Goal: Task Accomplishment & Management: Complete application form

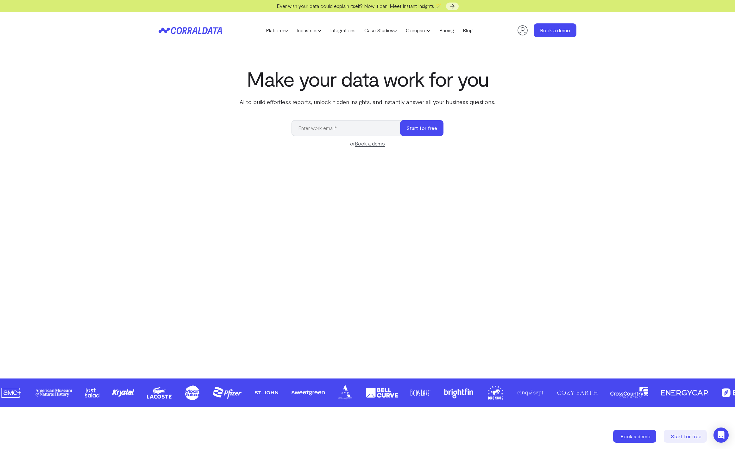
click at [524, 27] on icon at bounding box center [522, 30] width 13 height 13
drag, startPoint x: 549, startPoint y: 29, endPoint x: 543, endPoint y: 32, distance: 6.2
click at [549, 30] on link "Book a demo" at bounding box center [554, 30] width 43 height 14
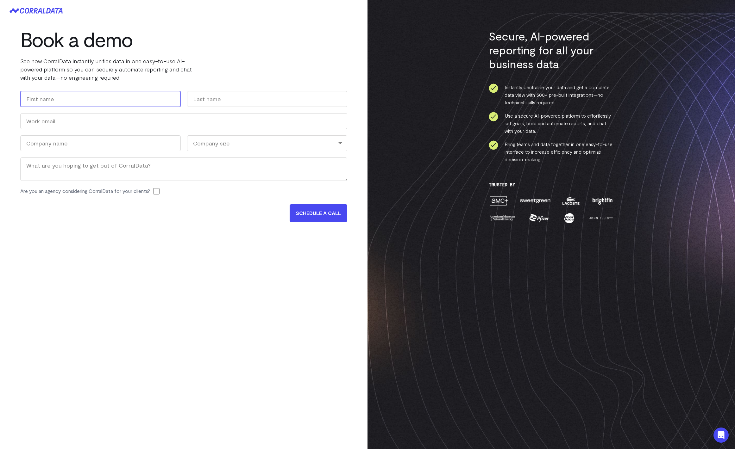
click at [114, 102] on input "First" at bounding box center [100, 99] width 160 height 16
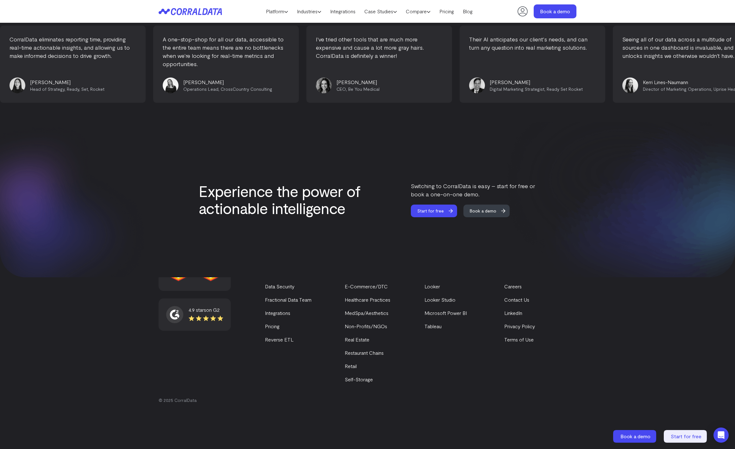
scroll to position [2562, 0]
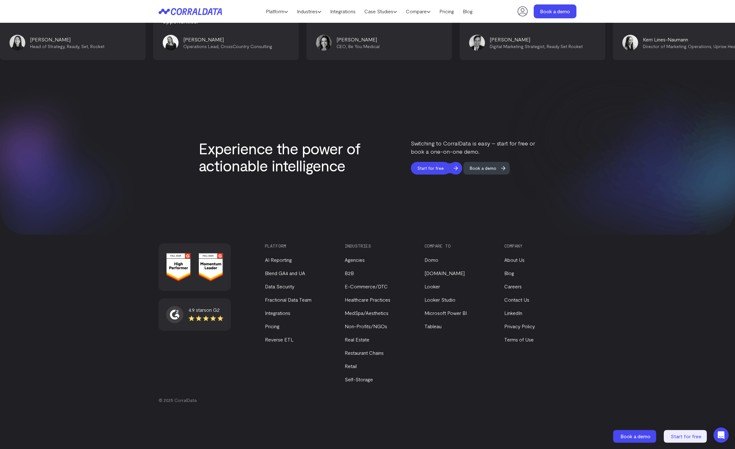
click at [441, 162] on span "Start for free" at bounding box center [430, 168] width 39 height 13
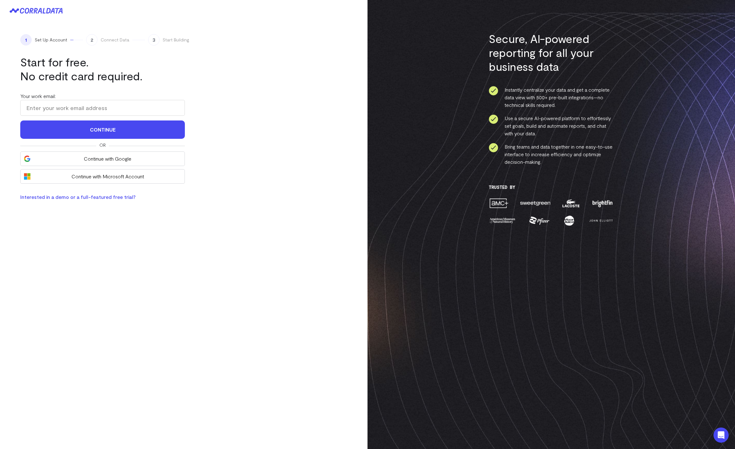
click at [134, 117] on form "Your work email: Continue" at bounding box center [102, 115] width 164 height 47
click at [131, 111] on input "Your work email:" at bounding box center [102, 108] width 164 height 16
click at [123, 157] on span "Continue with Google" at bounding box center [107, 159] width 147 height 8
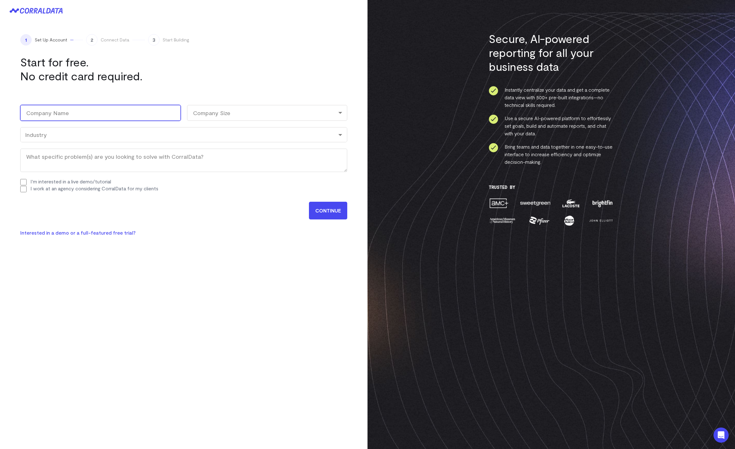
click at [127, 115] on input "Company Name (Required)" at bounding box center [100, 113] width 160 height 16
type input "Brightwave"
select select "11-100"
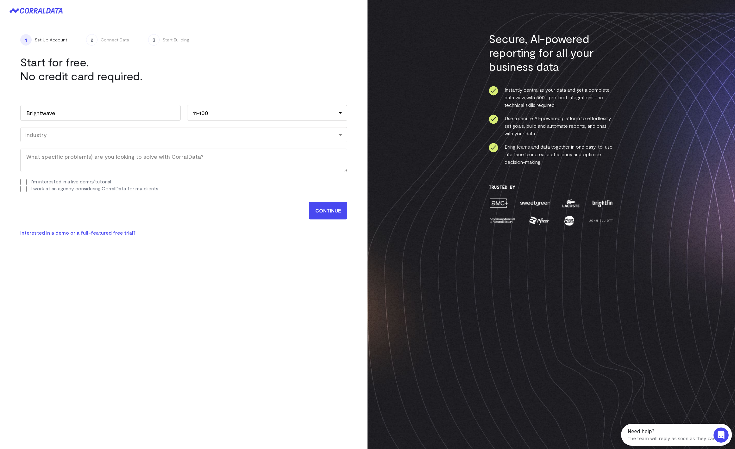
click at [104, 135] on div "Industry" at bounding box center [183, 134] width 317 height 7
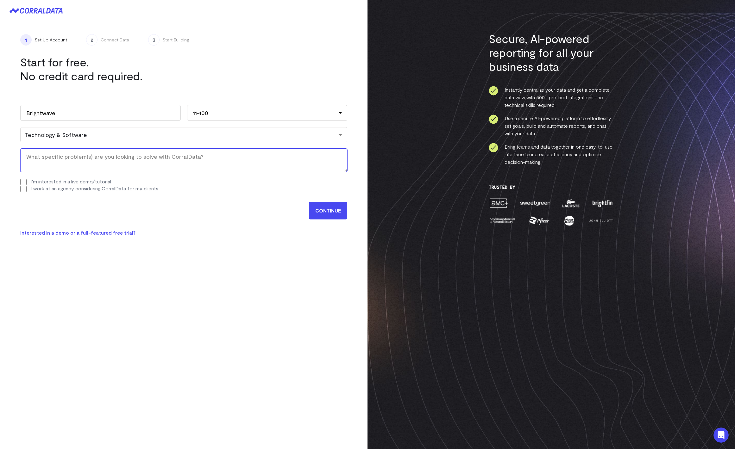
click at [69, 162] on textarea "What specific problem(s) are you looking to solve with CorralData? (Required)" at bounding box center [183, 160] width 327 height 23
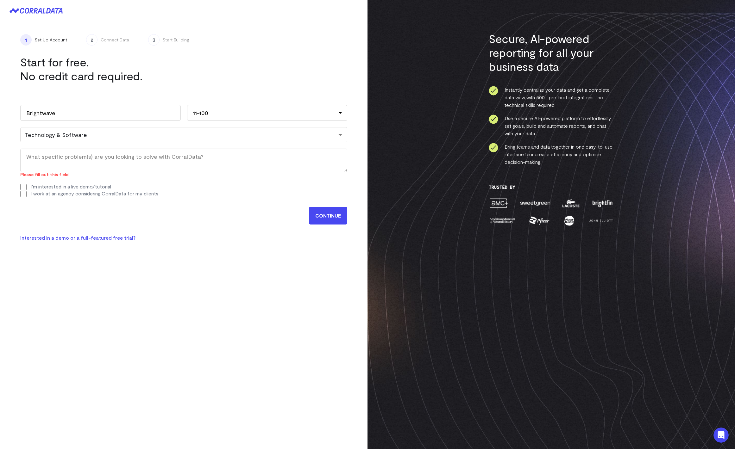
click at [43, 179] on div "Work email (Required) ej@brightwave.io Name EJ First White Last Company Name (R…" at bounding box center [183, 147] width 327 height 111
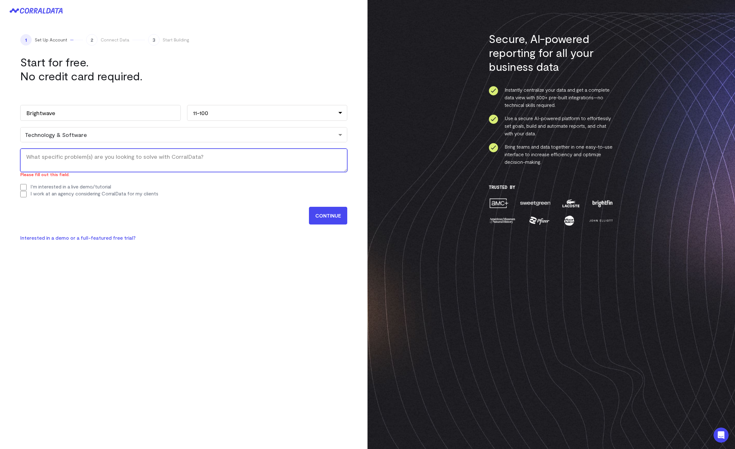
click at [45, 150] on textarea "What specific problem(s) are you looking to solve with CorralData? (Required)" at bounding box center [183, 160] width 327 height 23
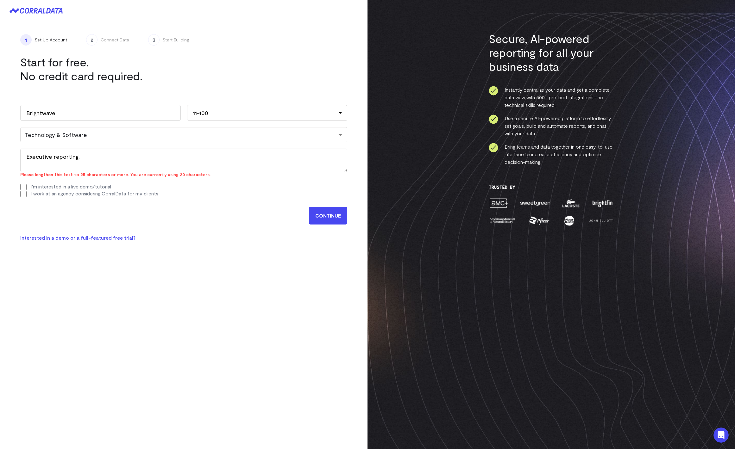
click at [338, 218] on input "CONTINUE" at bounding box center [328, 216] width 38 height 18
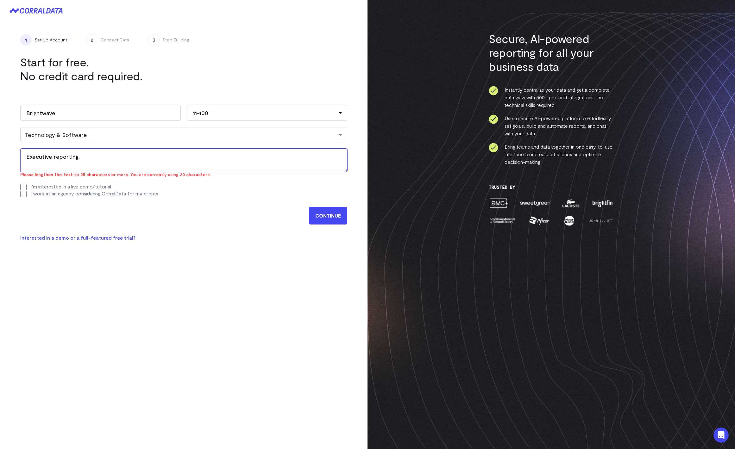
click at [137, 161] on textarea "Executive reporting." at bounding box center [183, 160] width 327 height 23
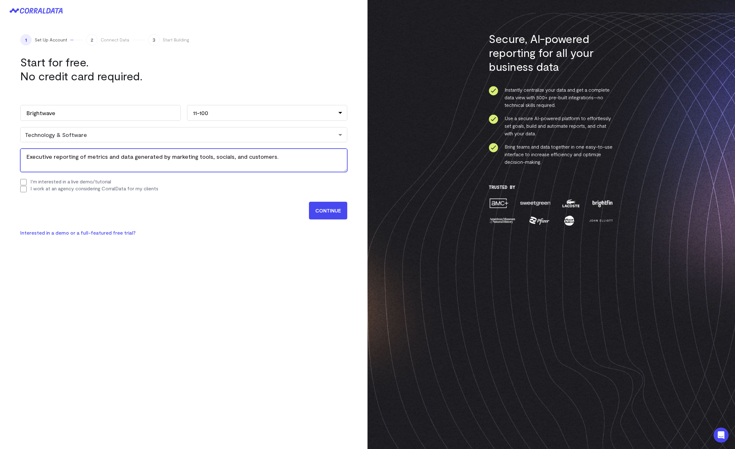
type textarea "Executive reporting of metrics and data generated by marketing tools, socials, …"
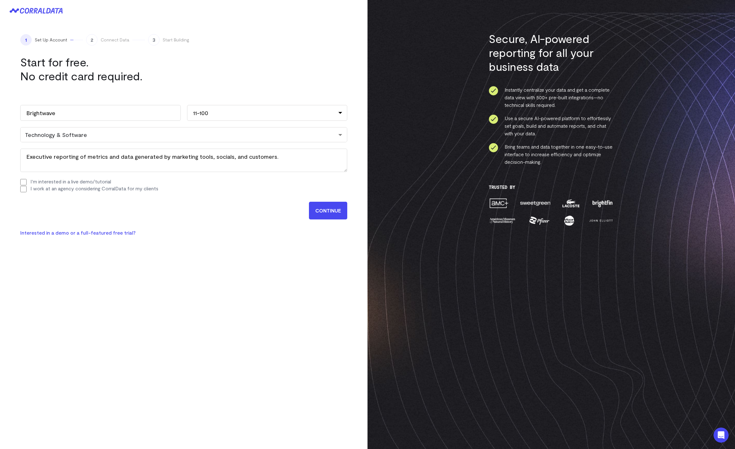
click at [347, 213] on div "1 Set Up Account 2 Connect Data 3 Start Building Start for free. No credit card…" at bounding box center [183, 136] width 367 height 228
click at [342, 213] on input "CONTINUE" at bounding box center [328, 211] width 38 height 18
